Goal: Task Accomplishment & Management: Manage account settings

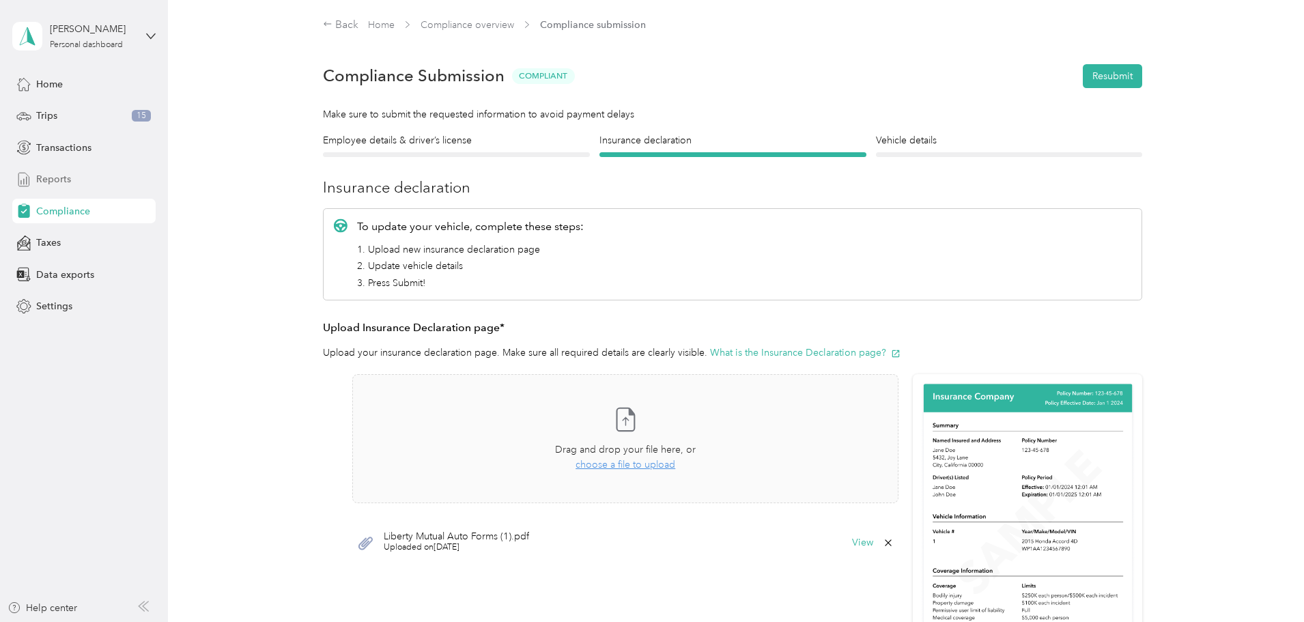
click at [68, 172] on span "Reports" at bounding box center [53, 179] width 35 height 14
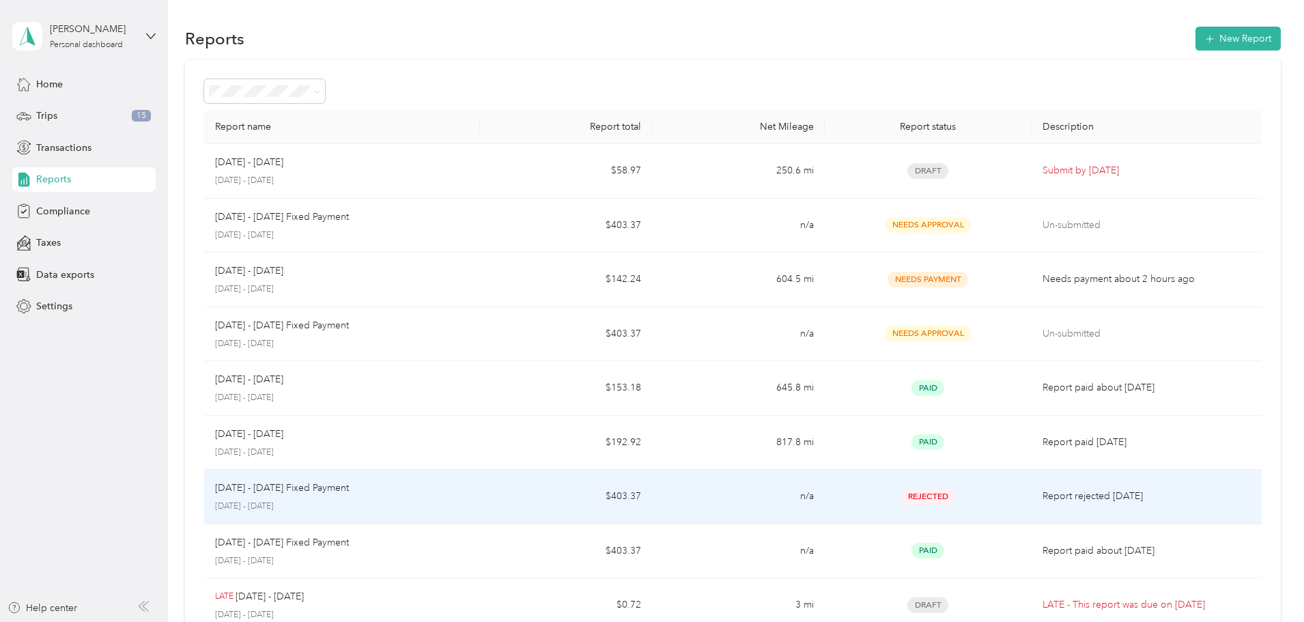
click at [824, 504] on td "Rejected" at bounding box center [927, 497] width 207 height 55
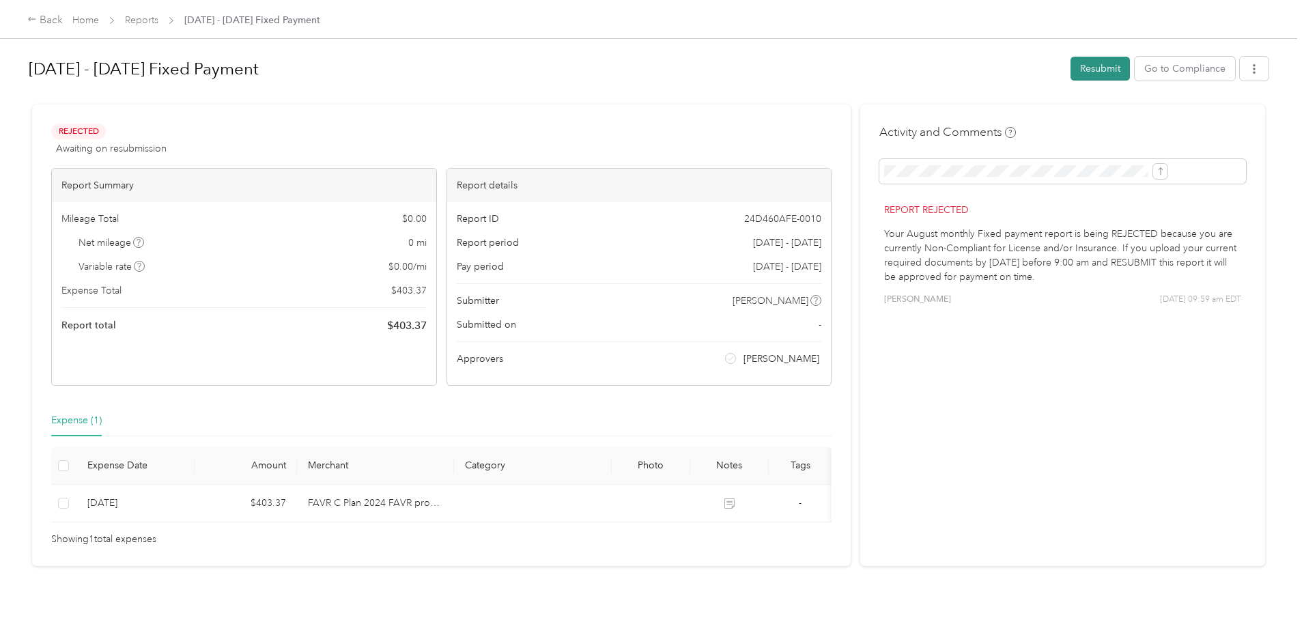
click at [1070, 58] on button "Resubmit" at bounding box center [1099, 69] width 59 height 24
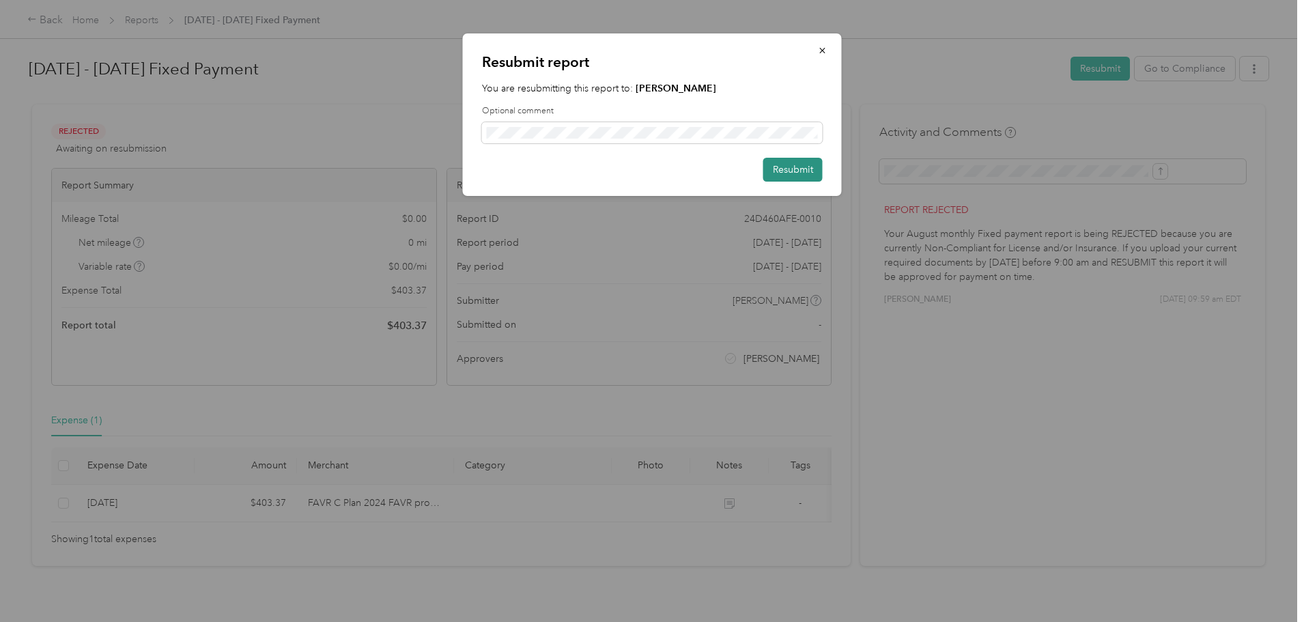
click at [789, 171] on button "Resubmit" at bounding box center [792, 170] width 59 height 24
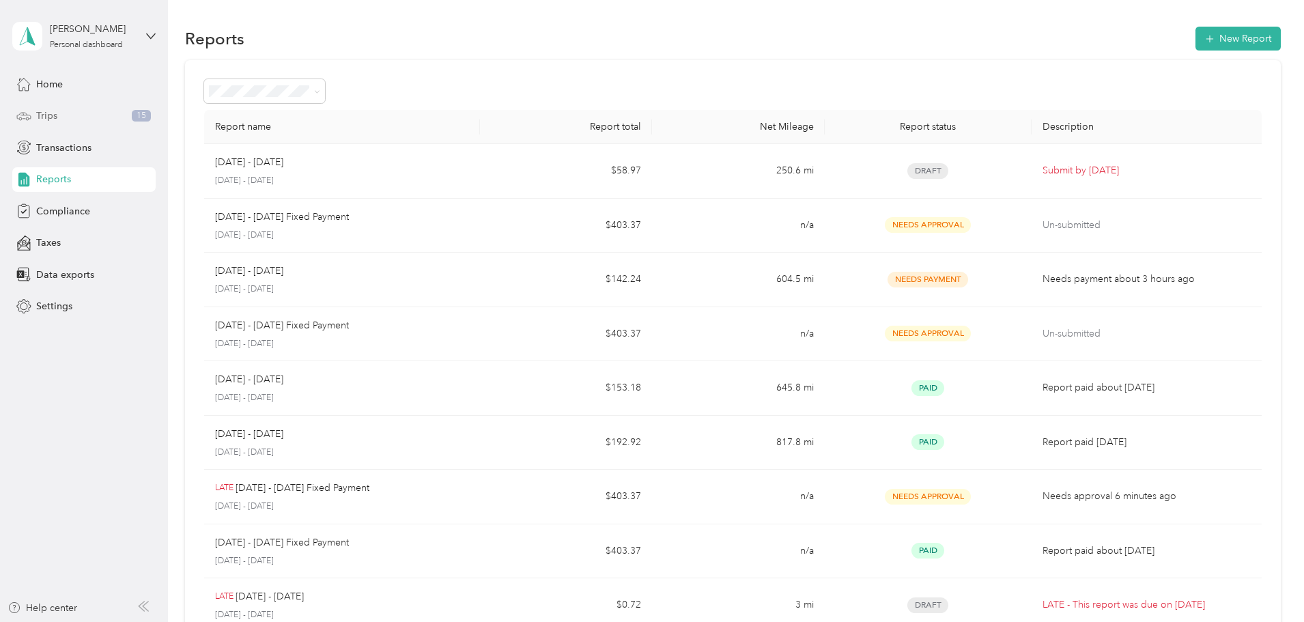
click at [56, 104] on div "Trips 15" at bounding box center [83, 116] width 143 height 25
